Goal: Download file/media

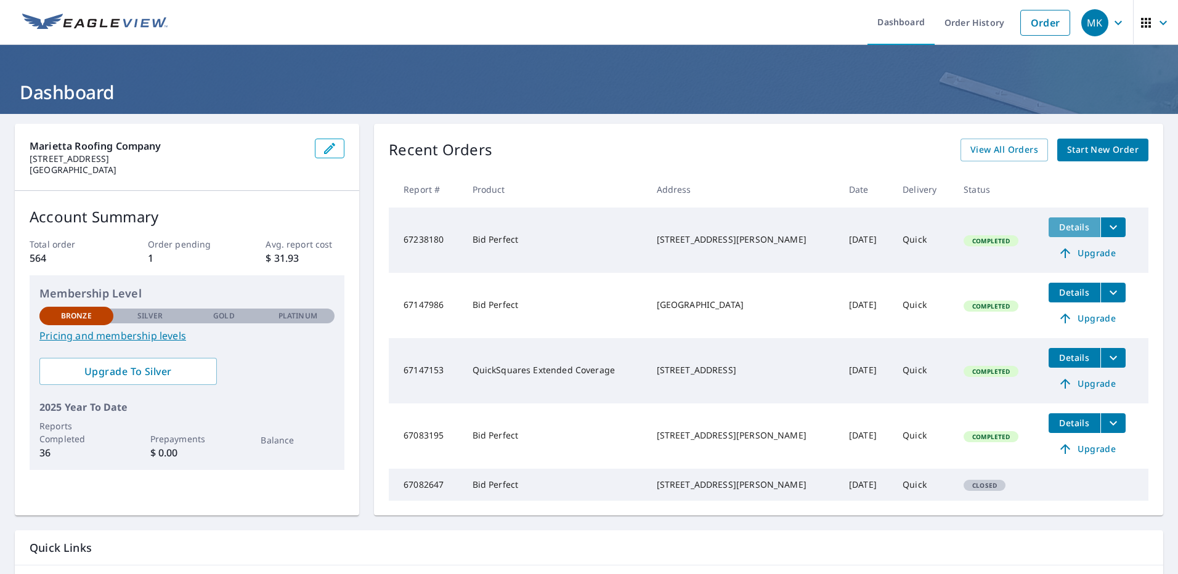
click at [1067, 227] on span "Details" at bounding box center [1074, 227] width 37 height 12
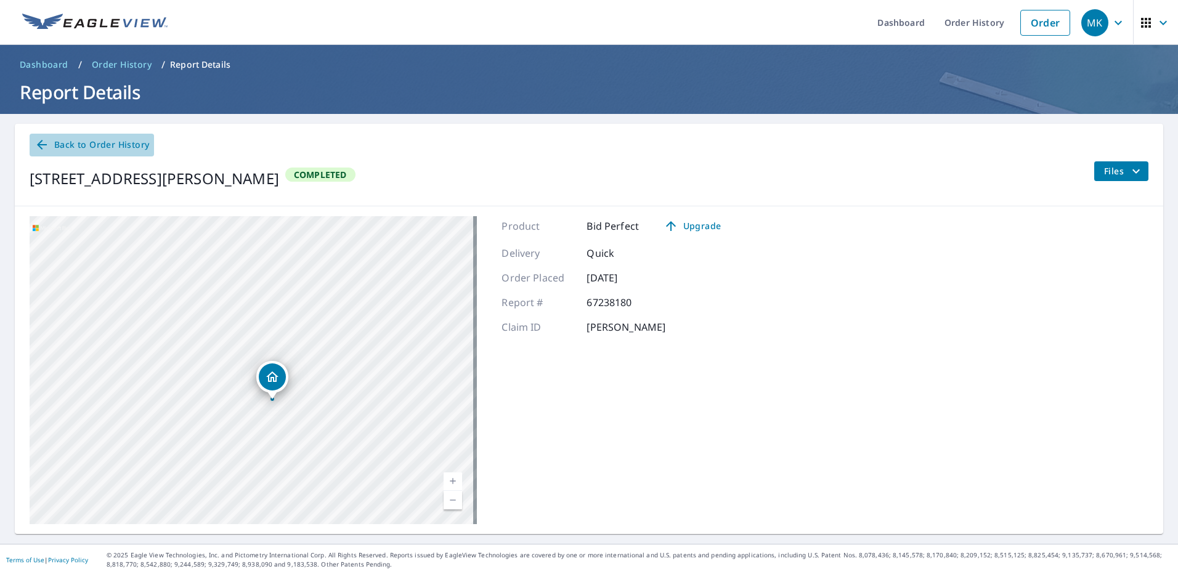
click at [43, 147] on icon at bounding box center [42, 144] width 15 height 15
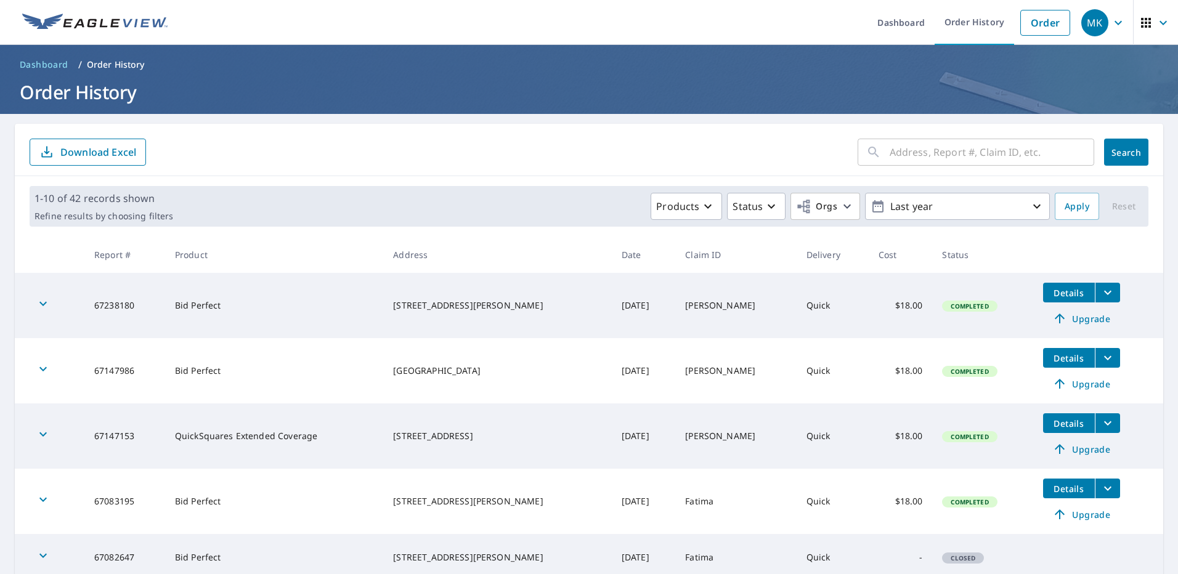
click at [1101, 292] on icon "filesDropdownBtn-67238180" at bounding box center [1108, 292] width 15 height 15
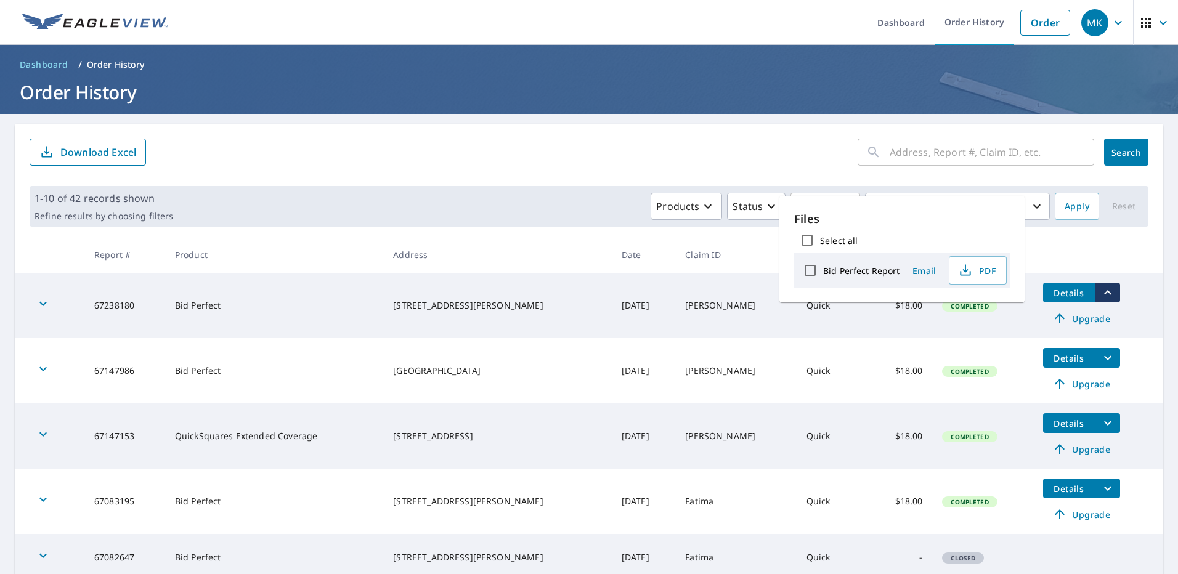
click at [863, 270] on label "Bid Perfect Report" at bounding box center [861, 271] width 76 height 12
click at [823, 270] on input "Bid Perfect Report" at bounding box center [811, 271] width 26 height 26
checkbox input "true"
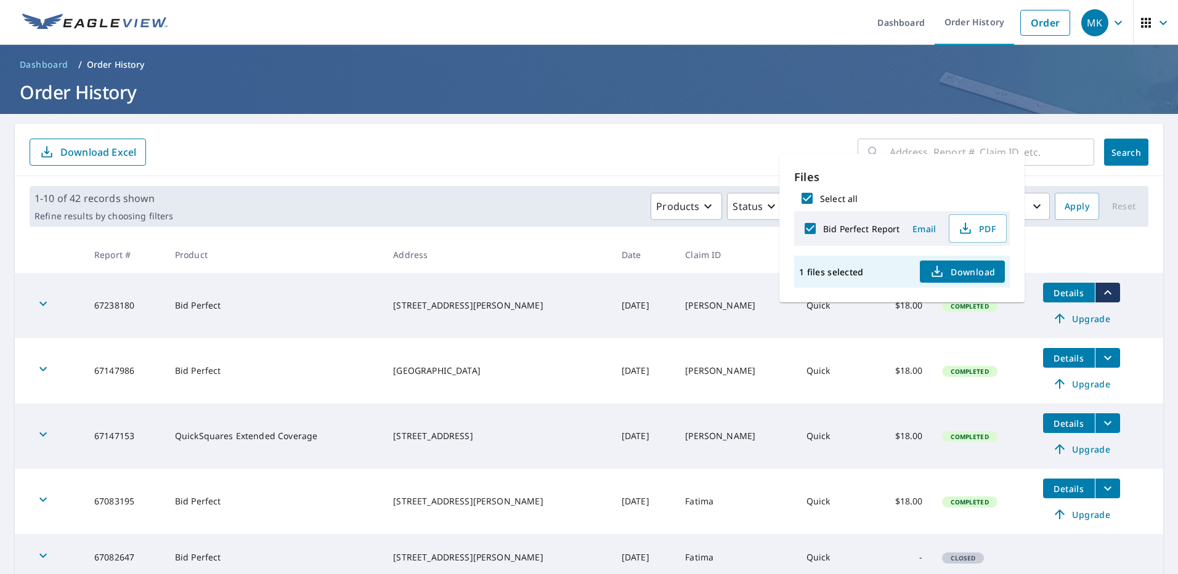
click at [967, 265] on span "Download" at bounding box center [962, 271] width 65 height 15
click at [1111, 25] on icon "button" at bounding box center [1118, 22] width 15 height 15
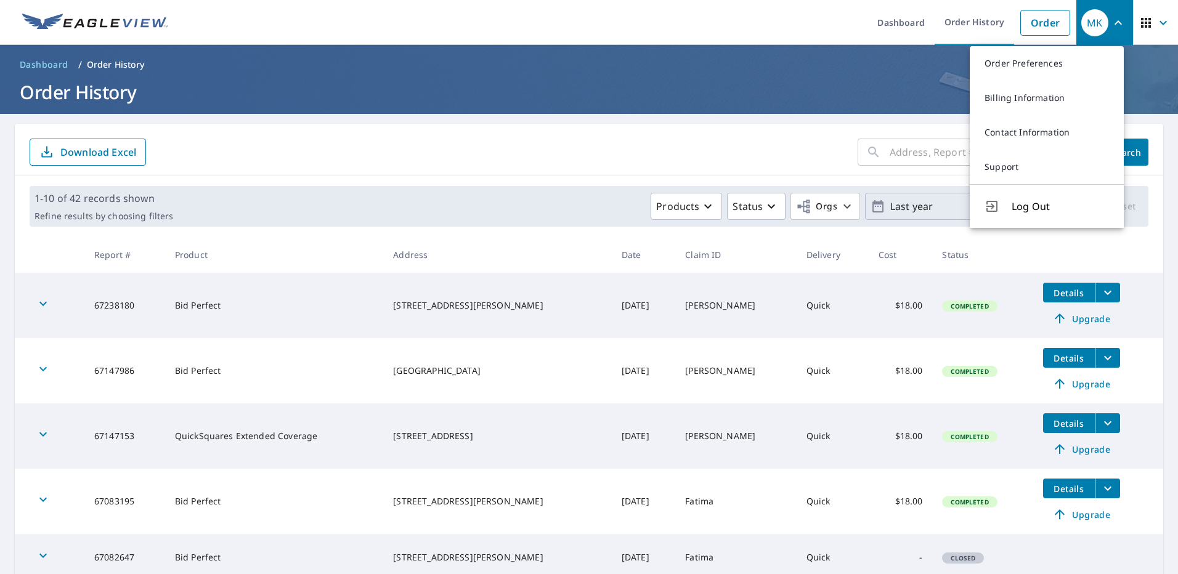
click at [1039, 202] on span "Log Out" at bounding box center [1060, 206] width 97 height 15
